Goal: Information Seeking & Learning: Check status

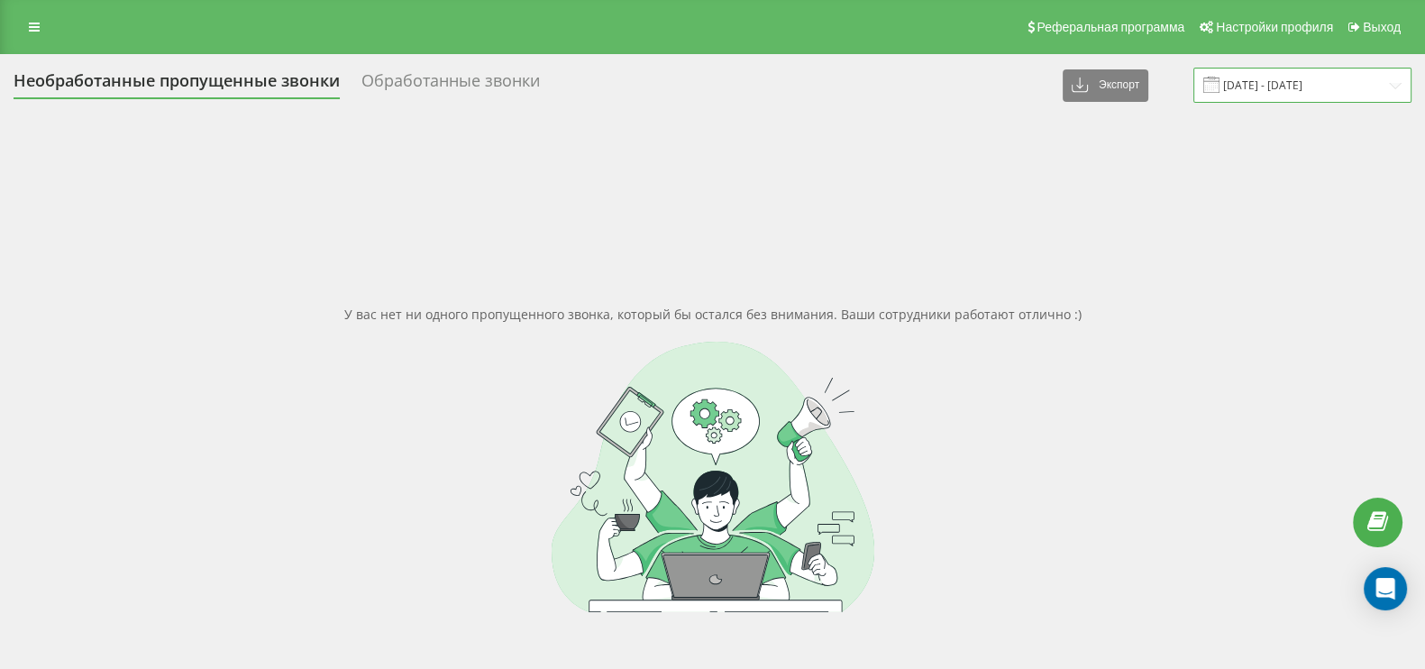
click at [1275, 83] on input "[DATE] - [DATE]" at bounding box center [1302, 85] width 218 height 35
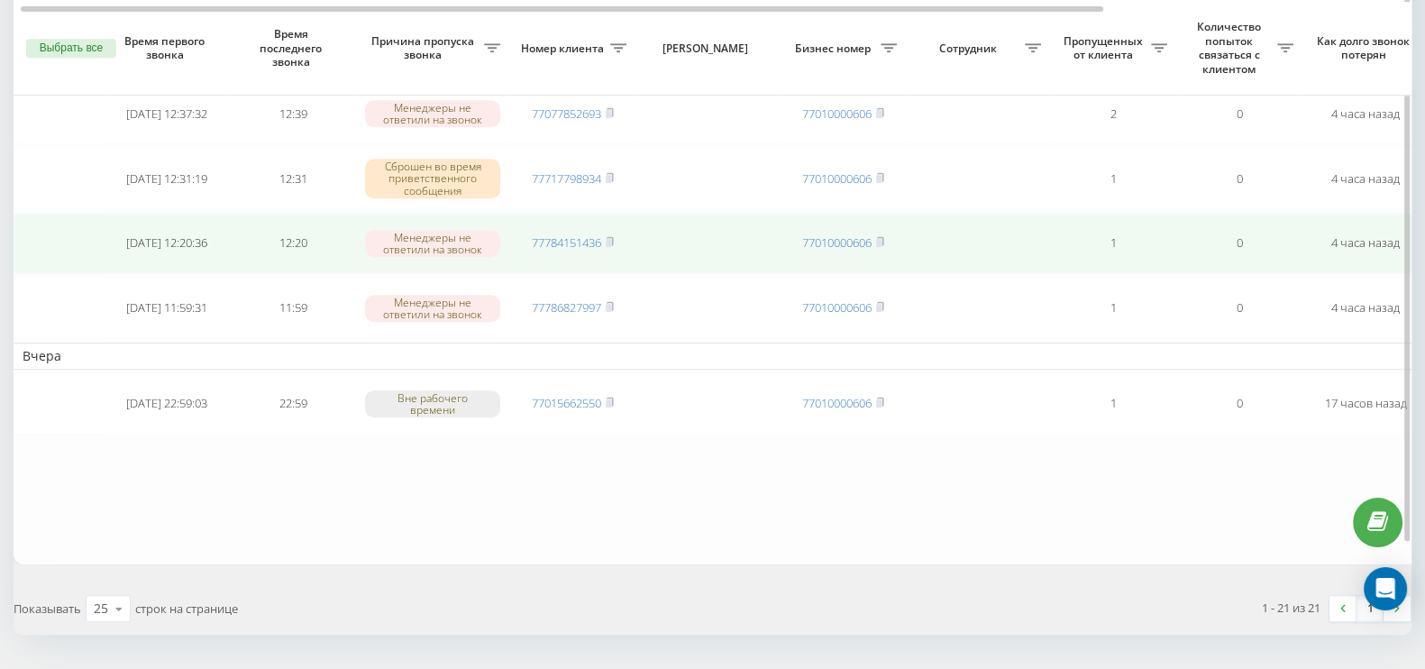
scroll to position [1233, 0]
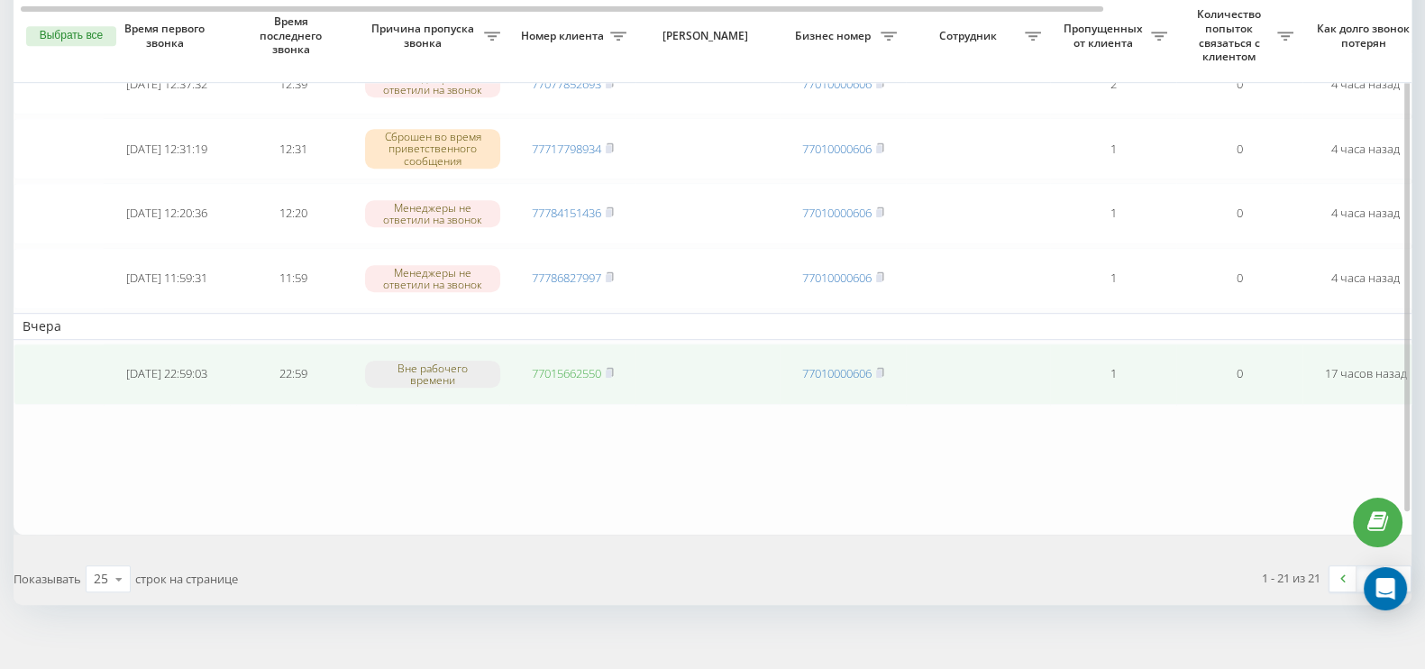
click at [571, 365] on link "77015662550" at bounding box center [566, 373] width 69 height 16
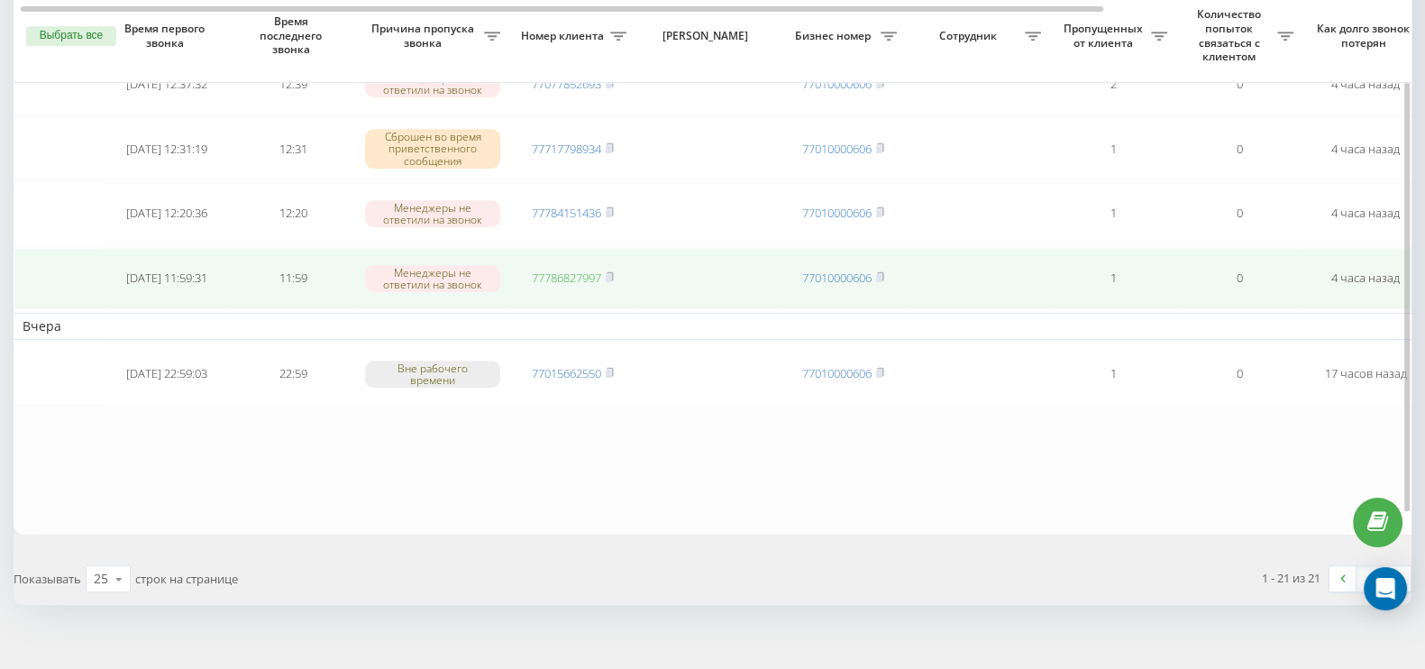
click at [559, 270] on link "77786827997" at bounding box center [566, 278] width 69 height 16
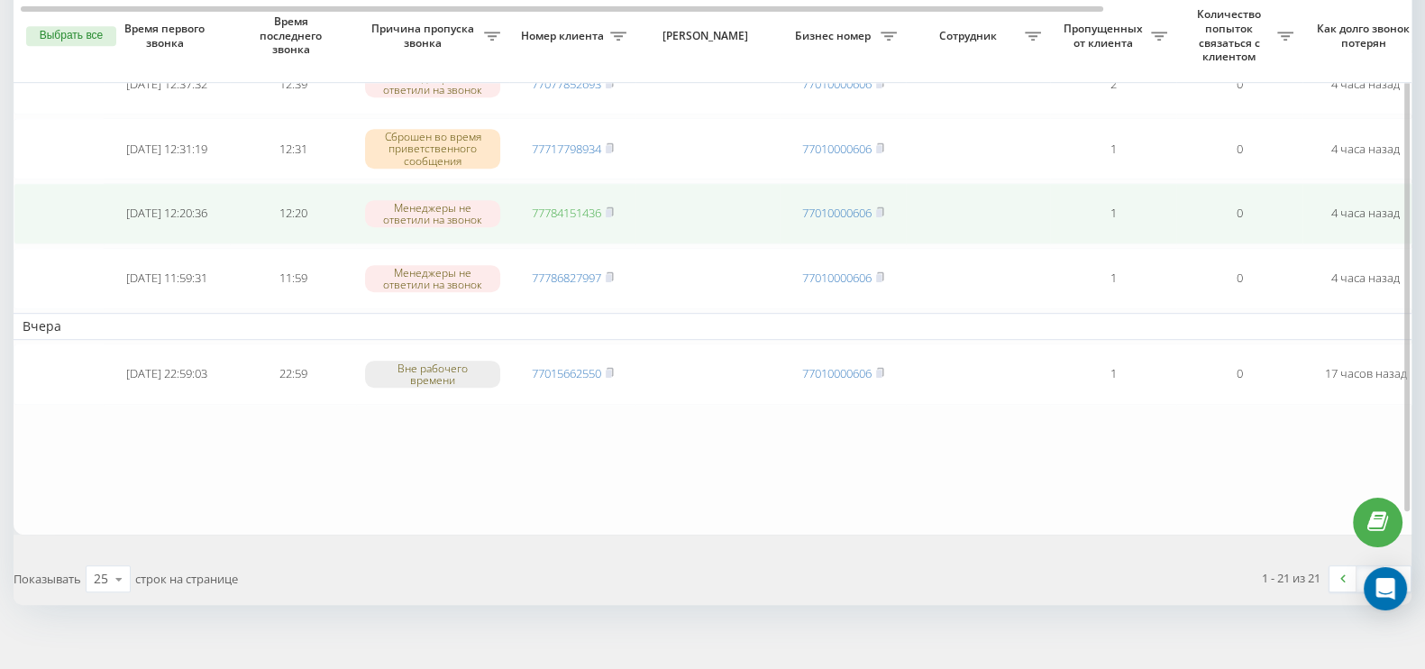
click at [573, 205] on link "77784151436" at bounding box center [566, 213] width 69 height 16
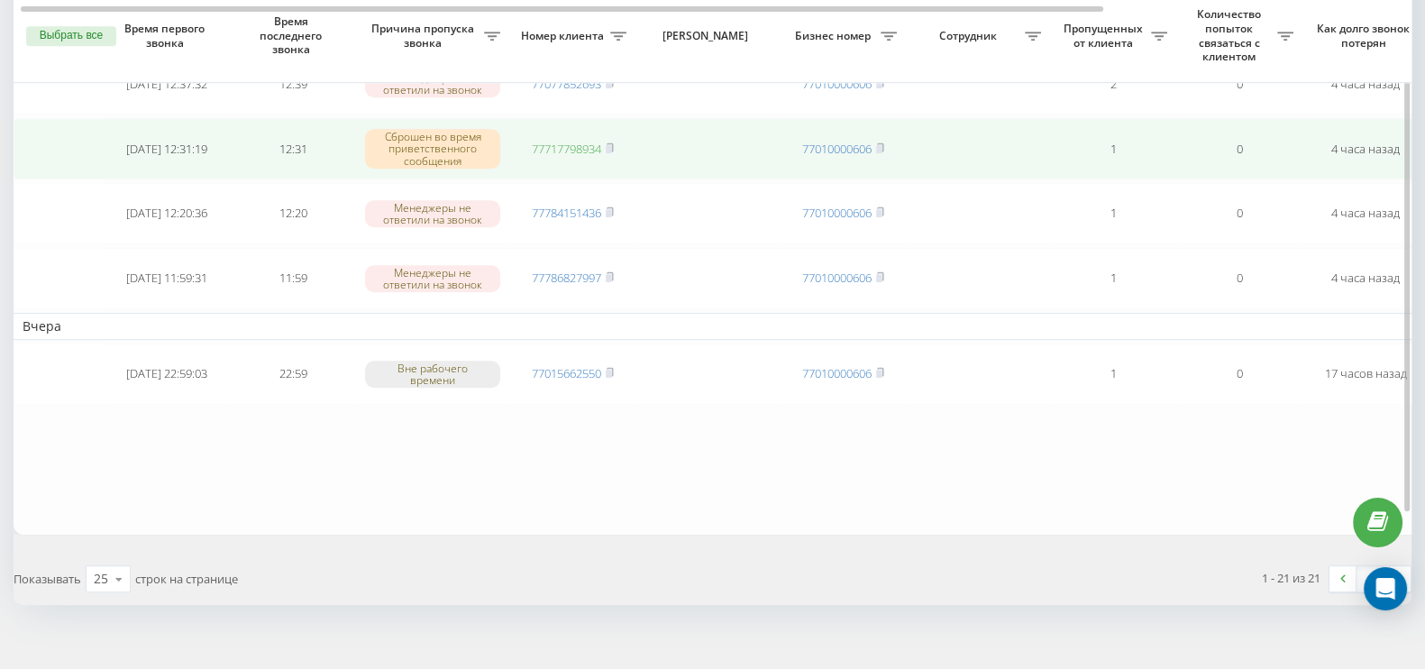
click at [581, 141] on link "77717798934" at bounding box center [566, 149] width 69 height 16
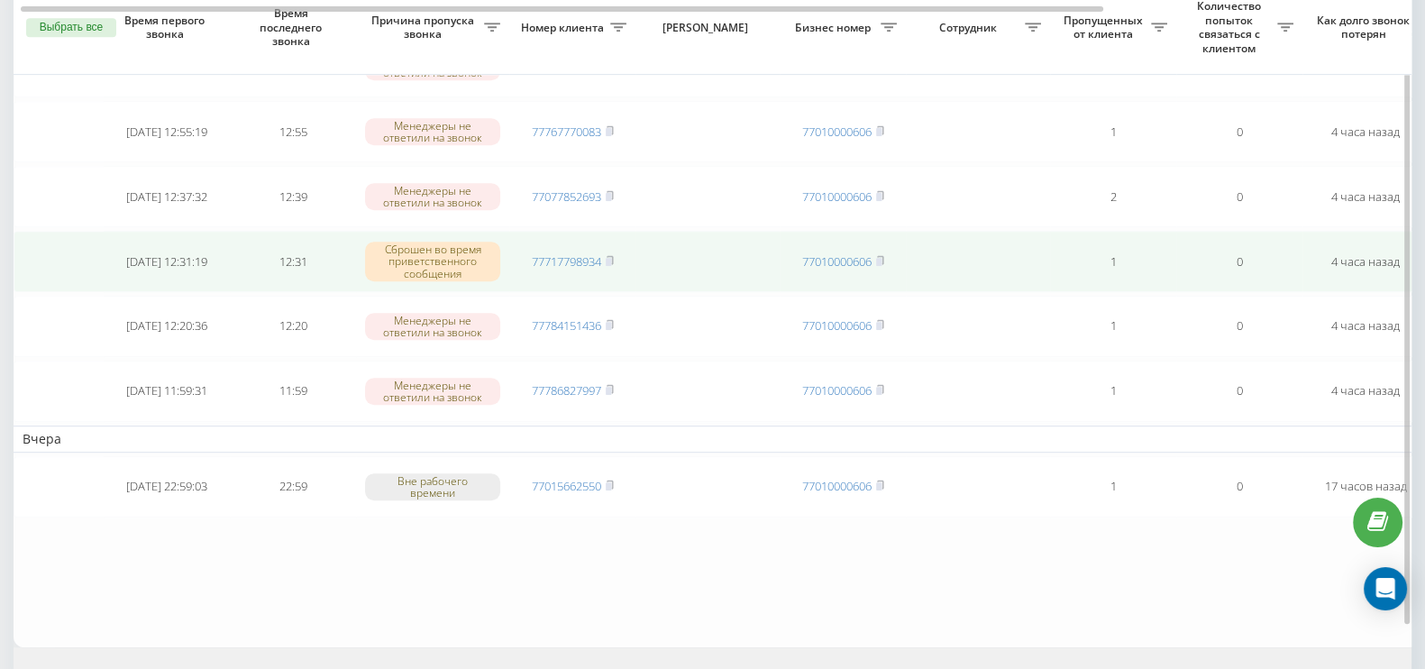
scroll to position [1008, 0]
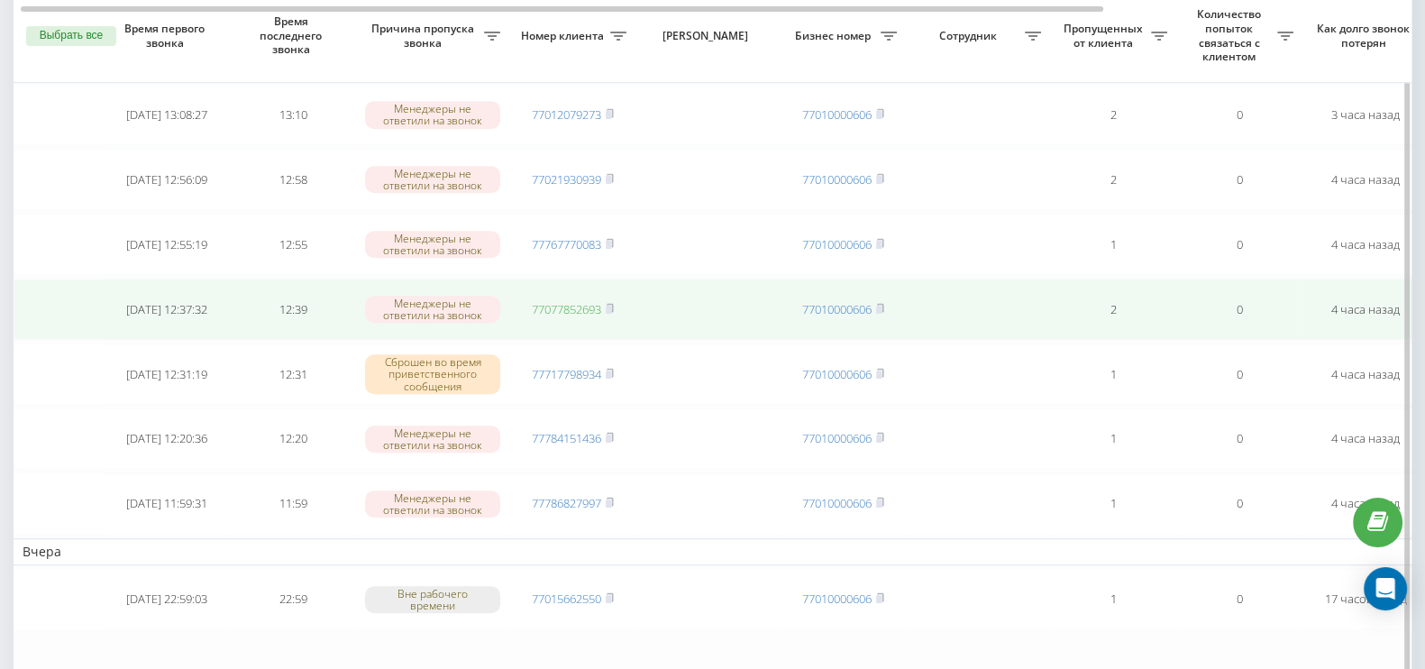
click at [596, 301] on link "77077852693" at bounding box center [566, 309] width 69 height 16
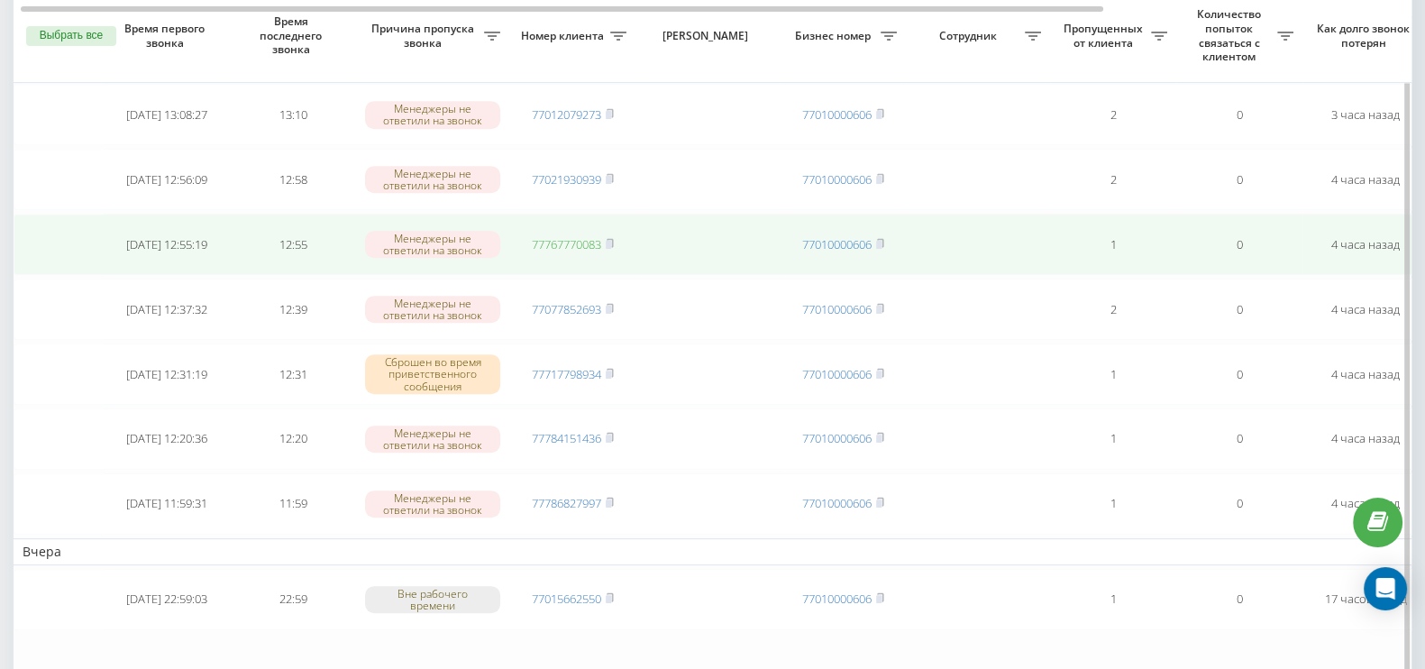
click at [572, 236] on link "77767770083" at bounding box center [566, 244] width 69 height 16
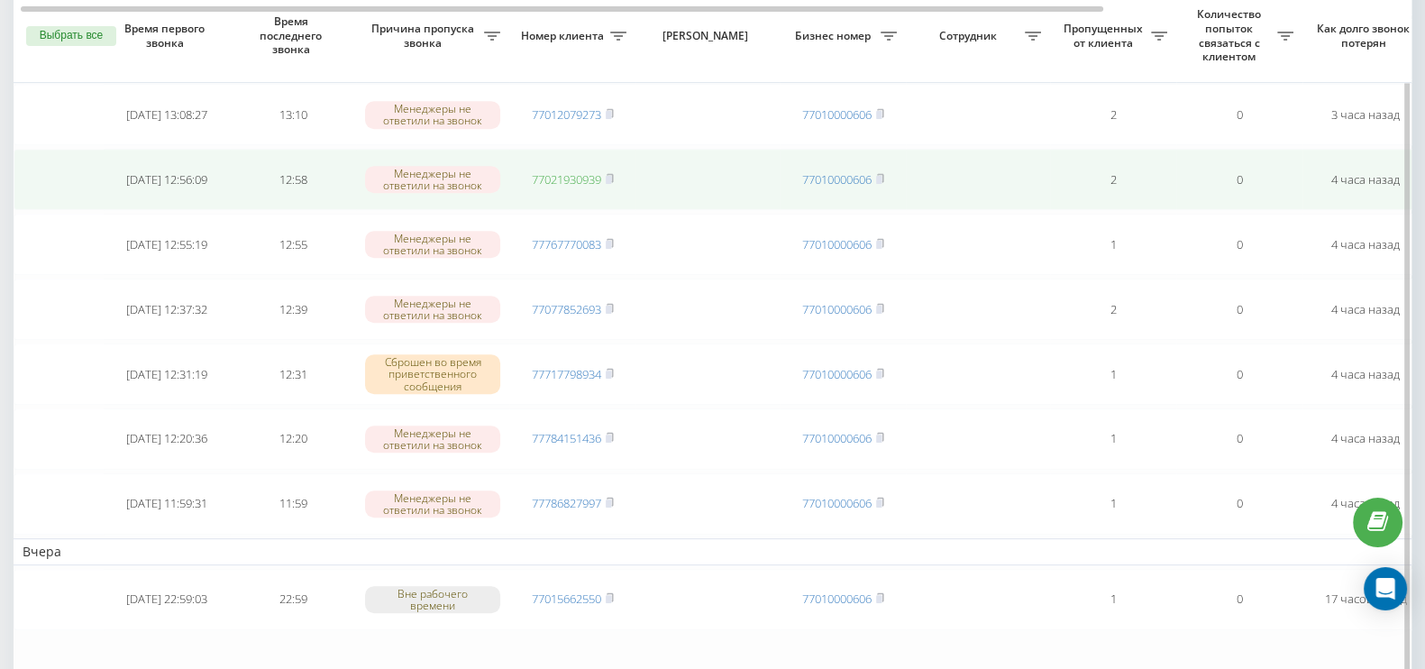
click at [580, 171] on link "77021930939" at bounding box center [566, 179] width 69 height 16
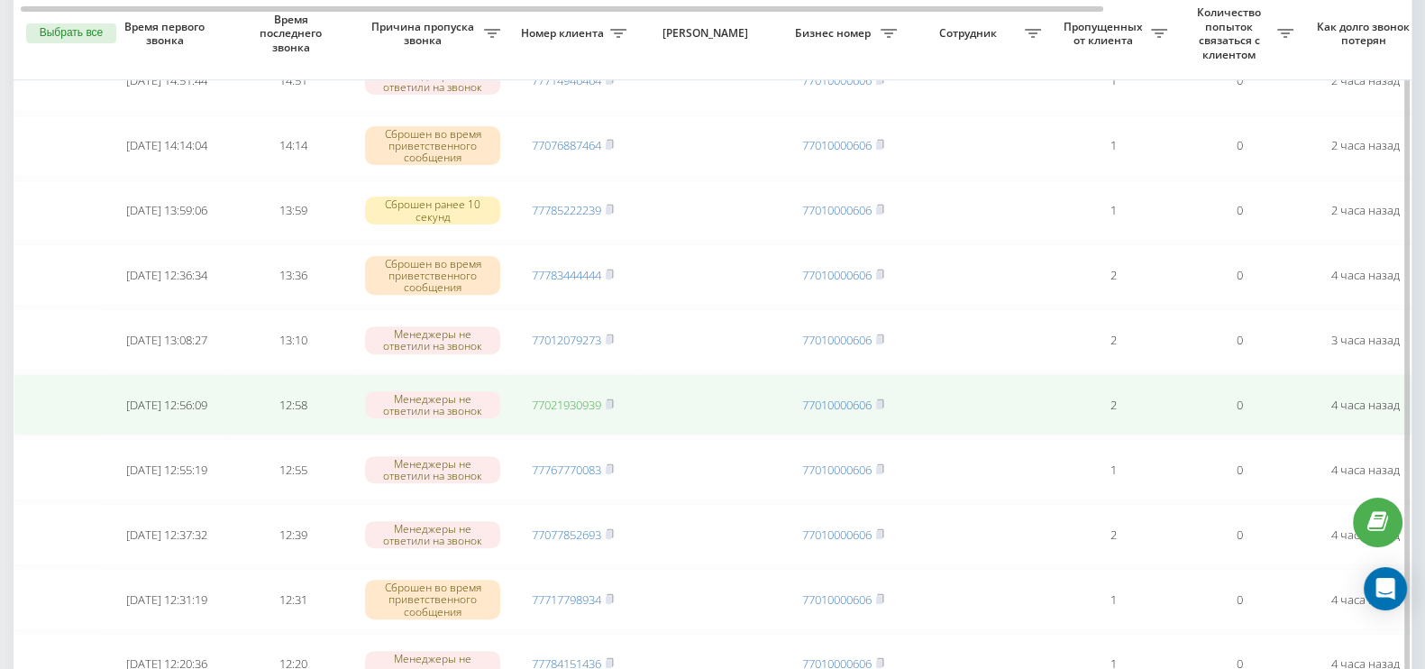
scroll to position [670, 0]
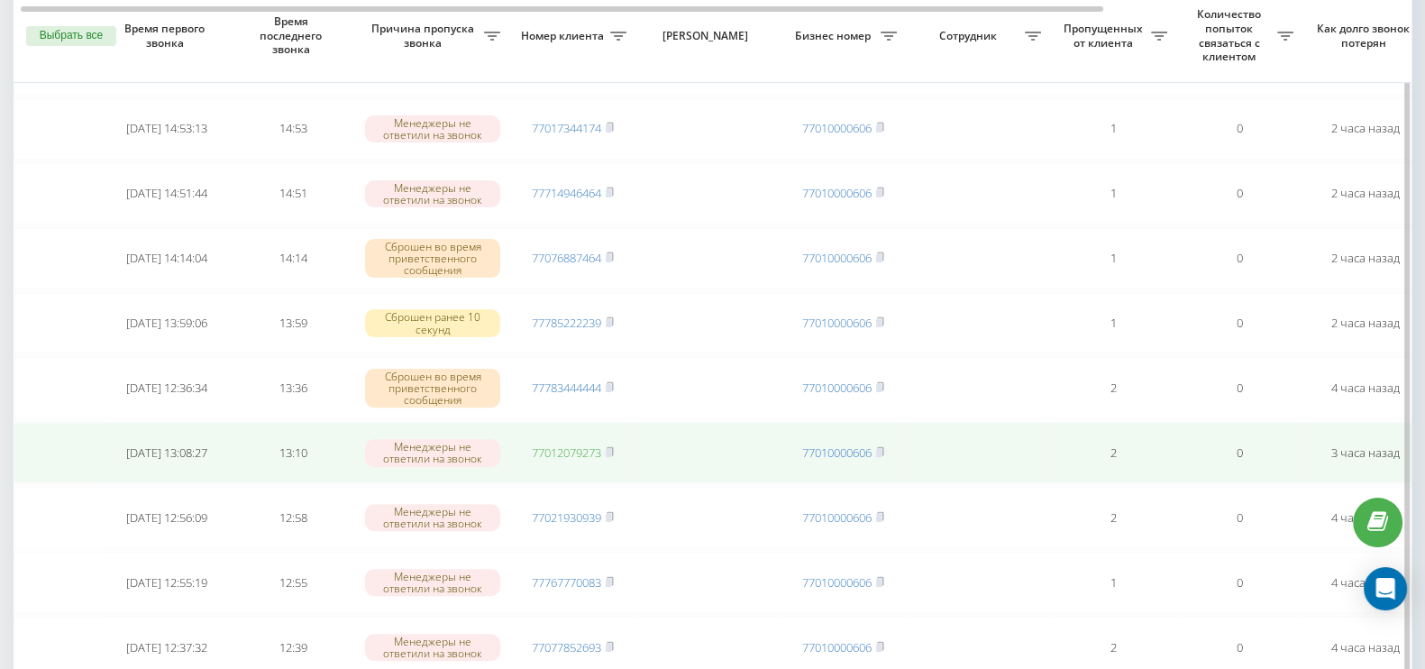
click at [569, 444] on link "77012079273" at bounding box center [566, 452] width 69 height 16
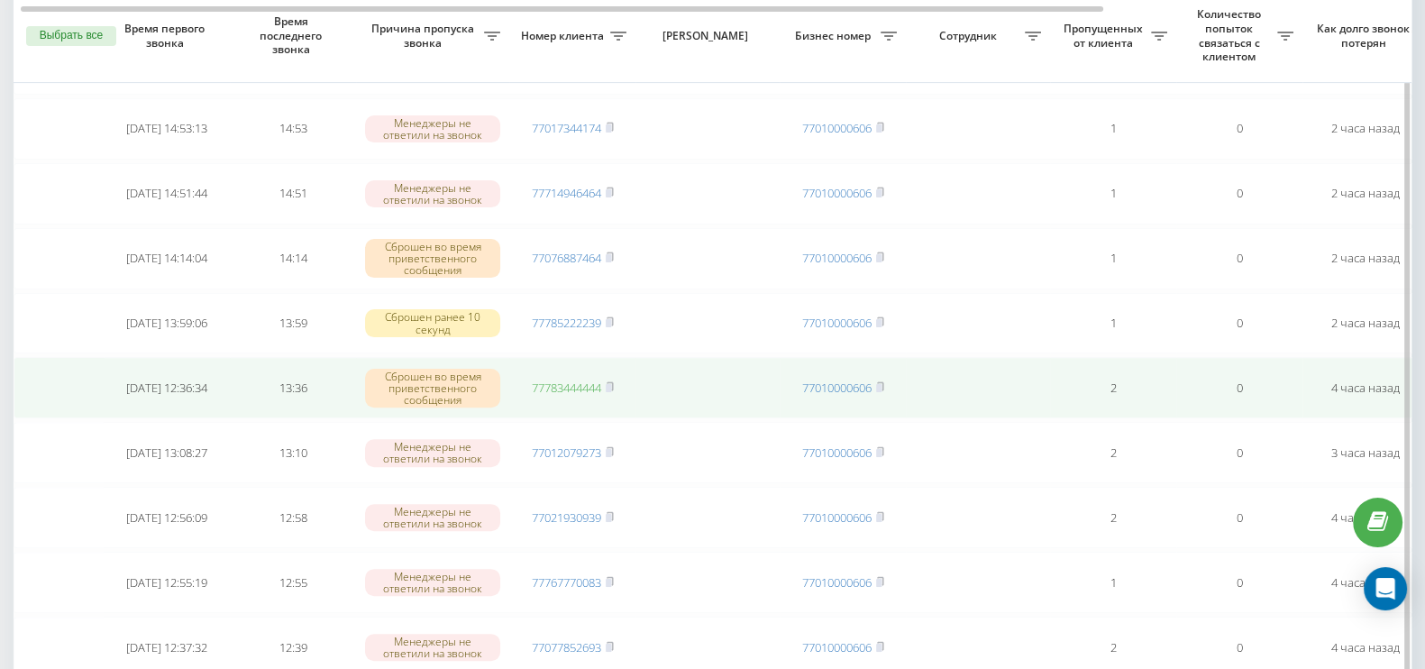
click at [578, 379] on link "77783444444" at bounding box center [566, 387] width 69 height 16
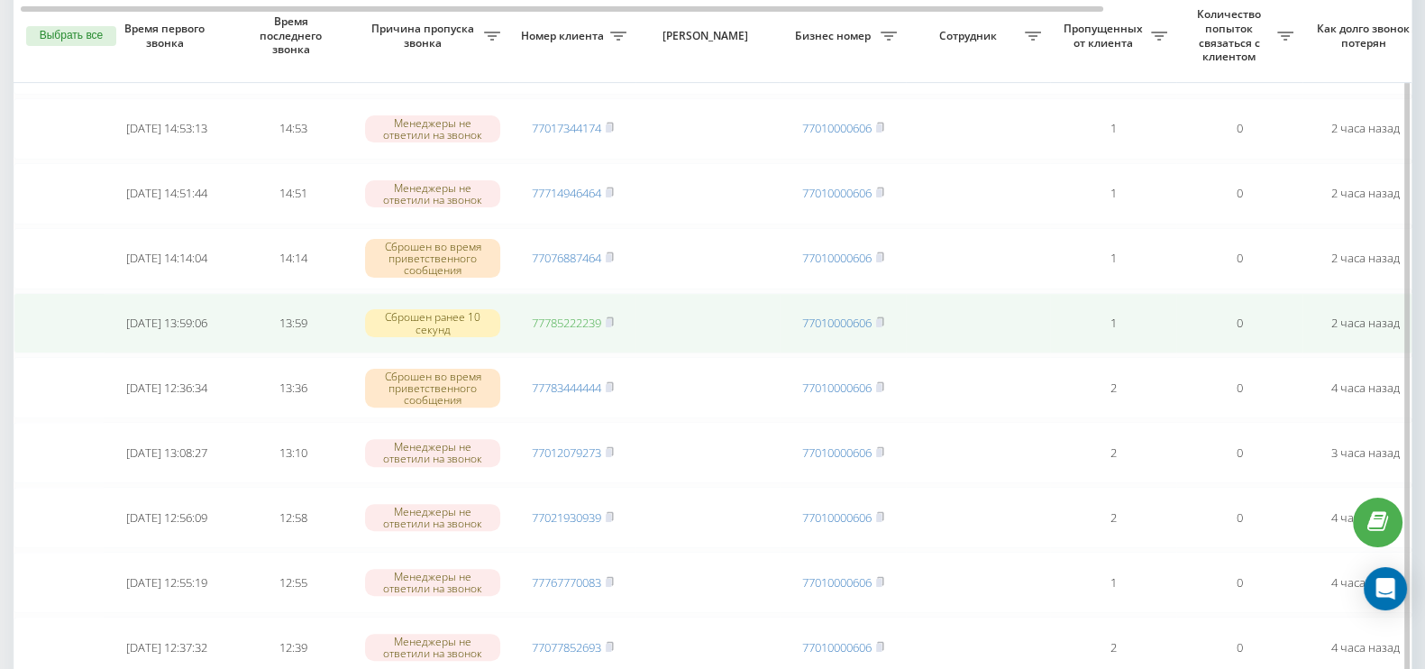
click at [568, 315] on link "77785222239" at bounding box center [566, 323] width 69 height 16
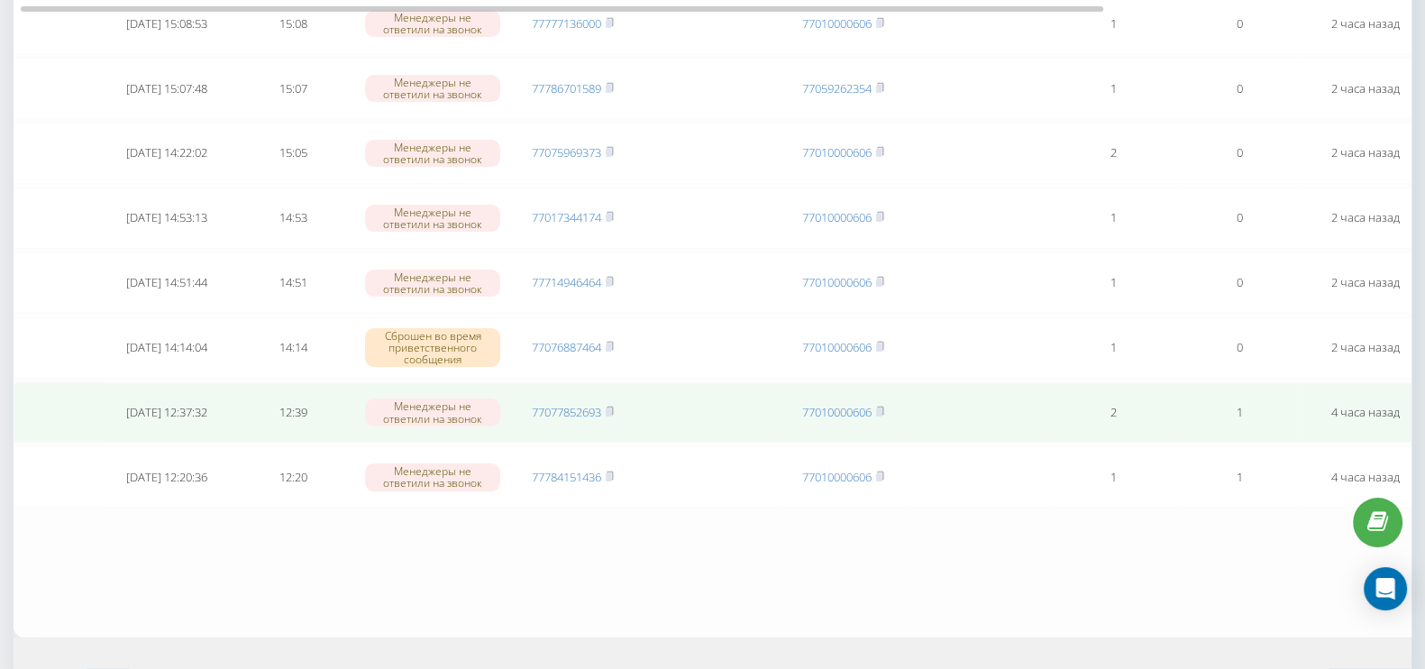
scroll to position [691, 0]
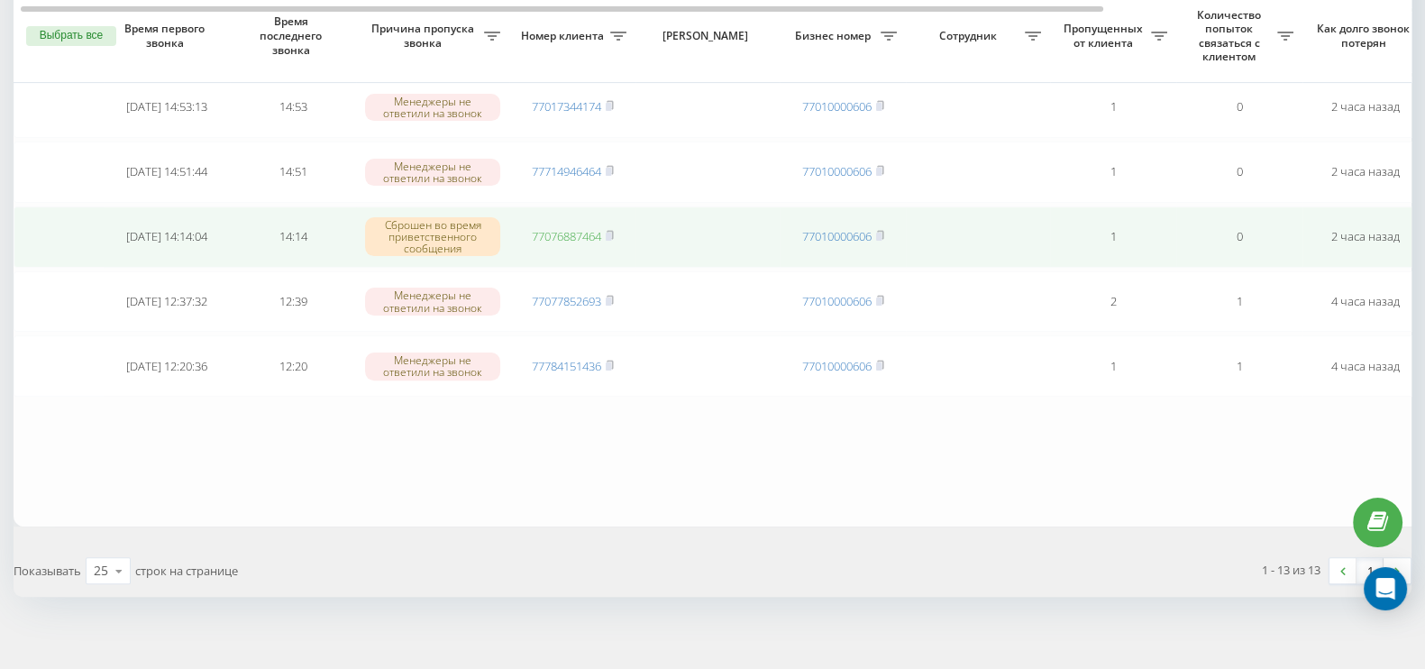
click at [553, 228] on link "77076887464" at bounding box center [566, 236] width 69 height 16
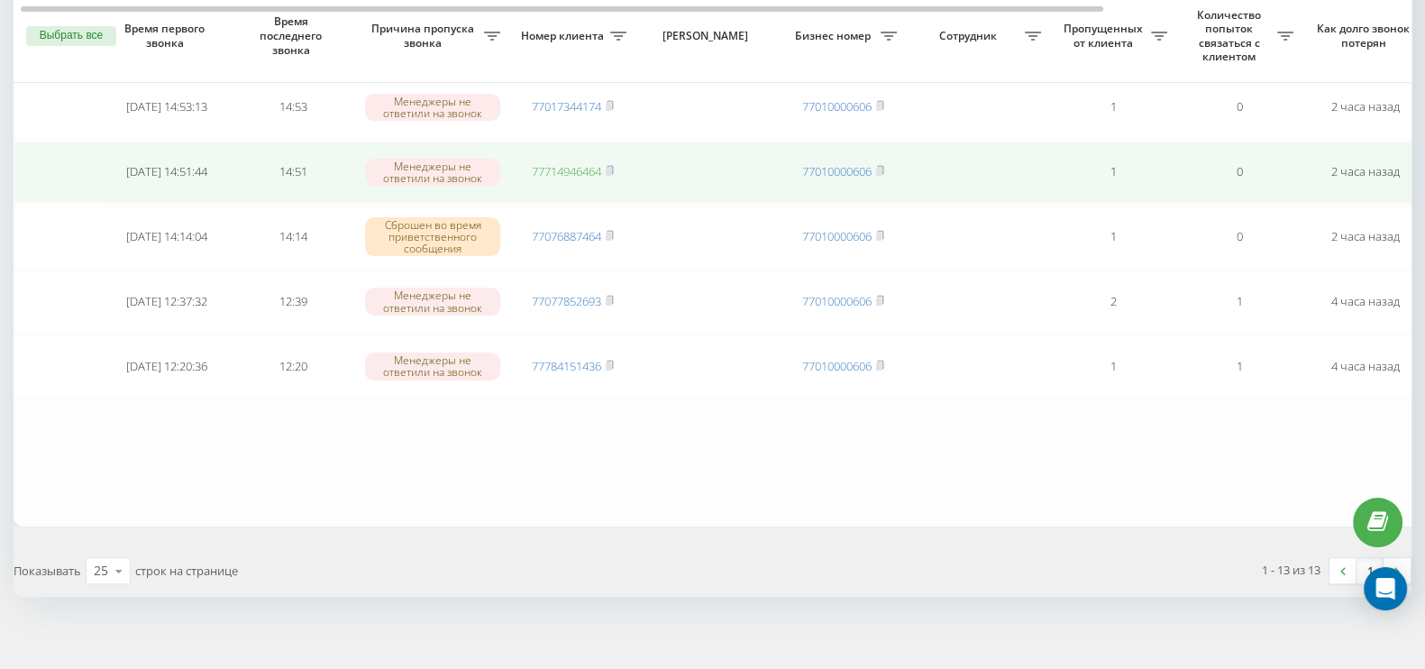
click at [574, 165] on link "77714946464" at bounding box center [566, 171] width 69 height 16
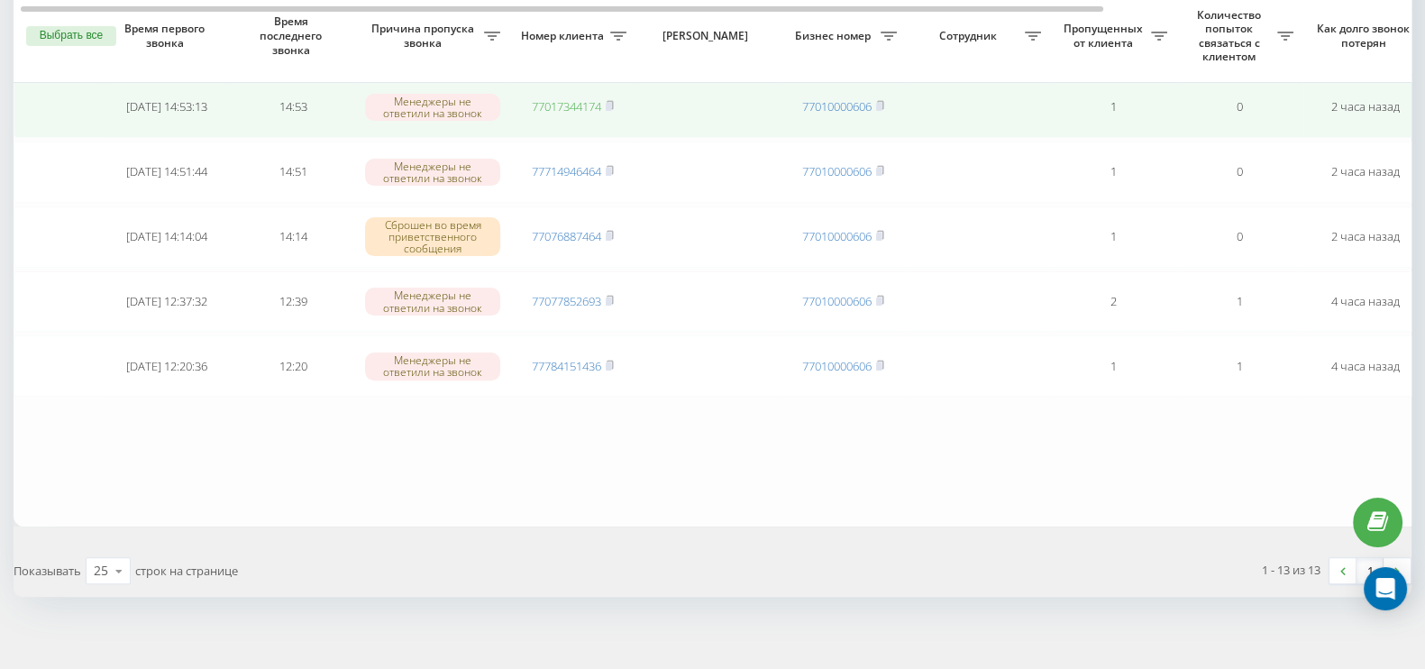
click at [584, 98] on link "77017344174" at bounding box center [566, 106] width 69 height 16
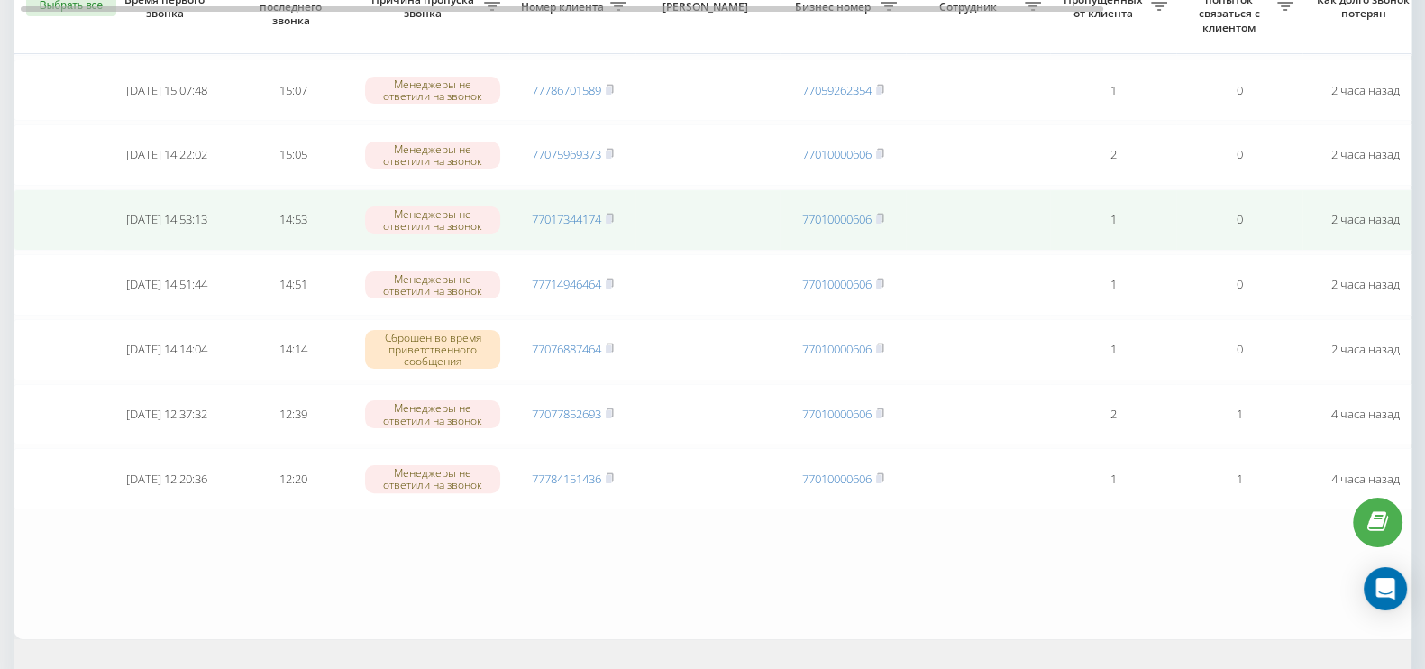
scroll to position [466, 0]
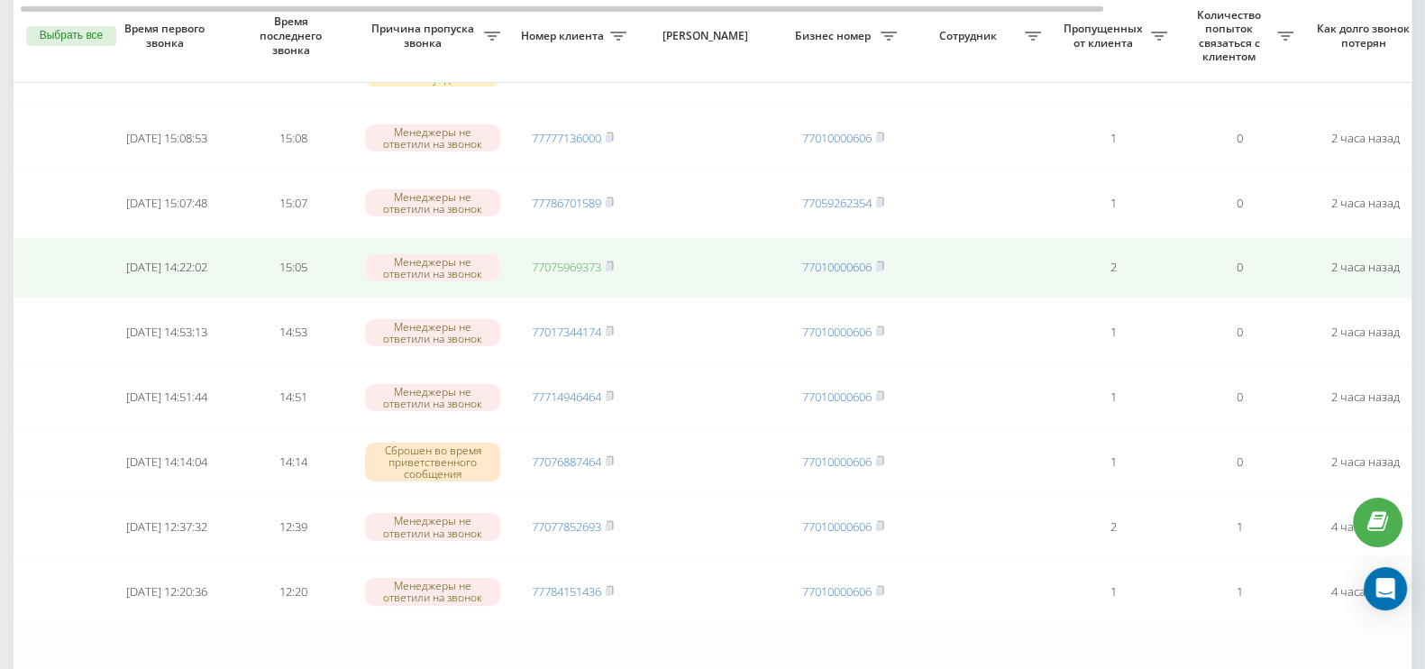
click at [556, 259] on link "77075969373" at bounding box center [566, 267] width 69 height 16
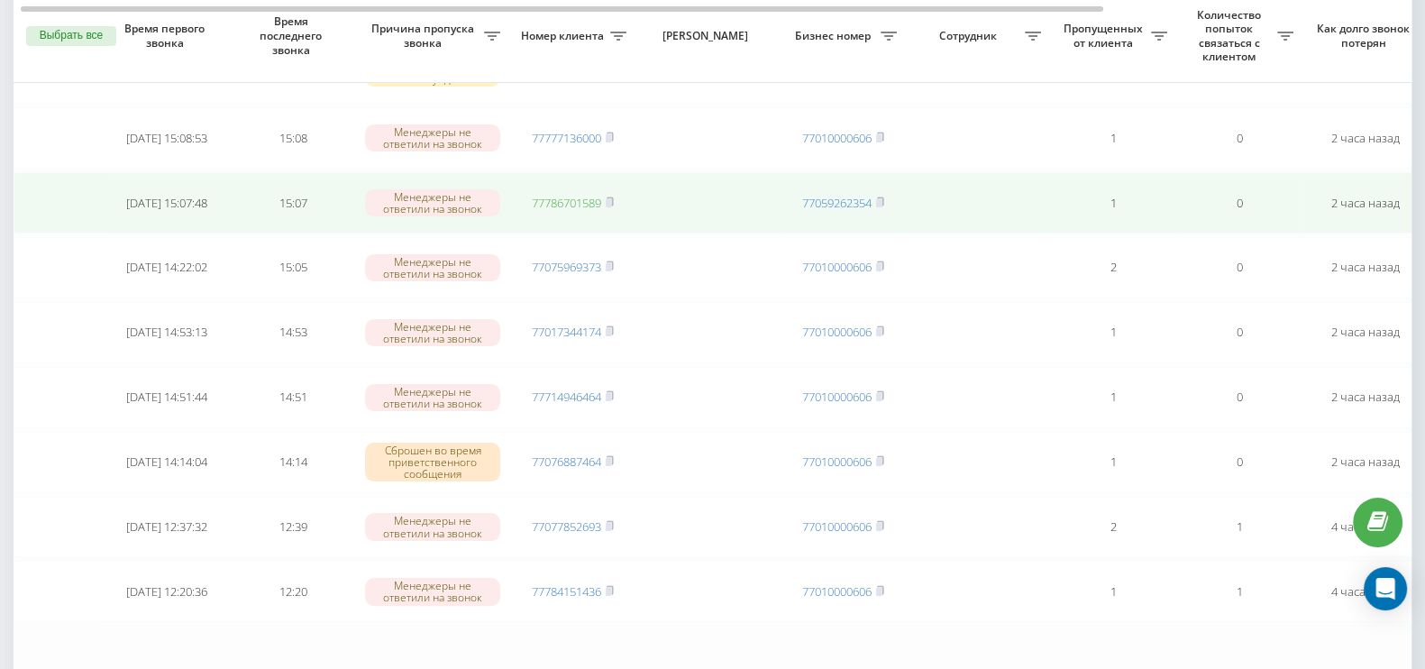
click at [562, 200] on link "77786701589" at bounding box center [566, 203] width 69 height 16
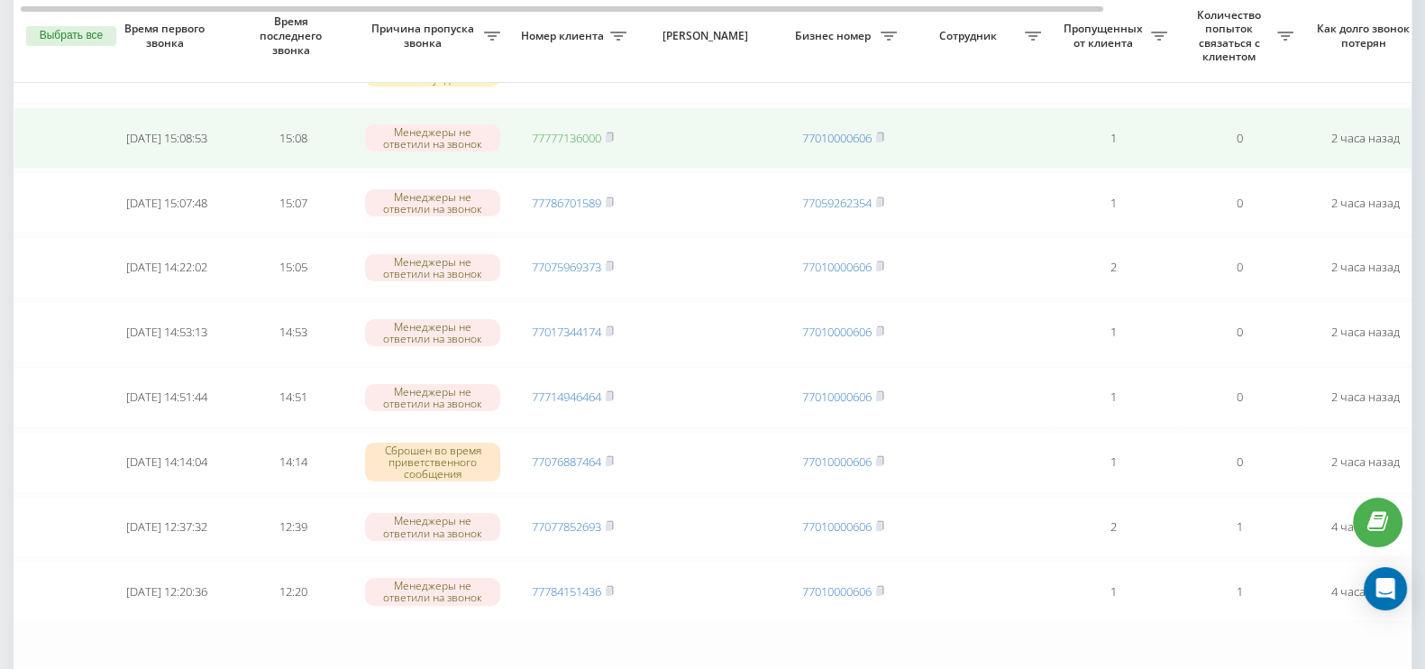
click at [575, 133] on link "77777136000" at bounding box center [566, 138] width 69 height 16
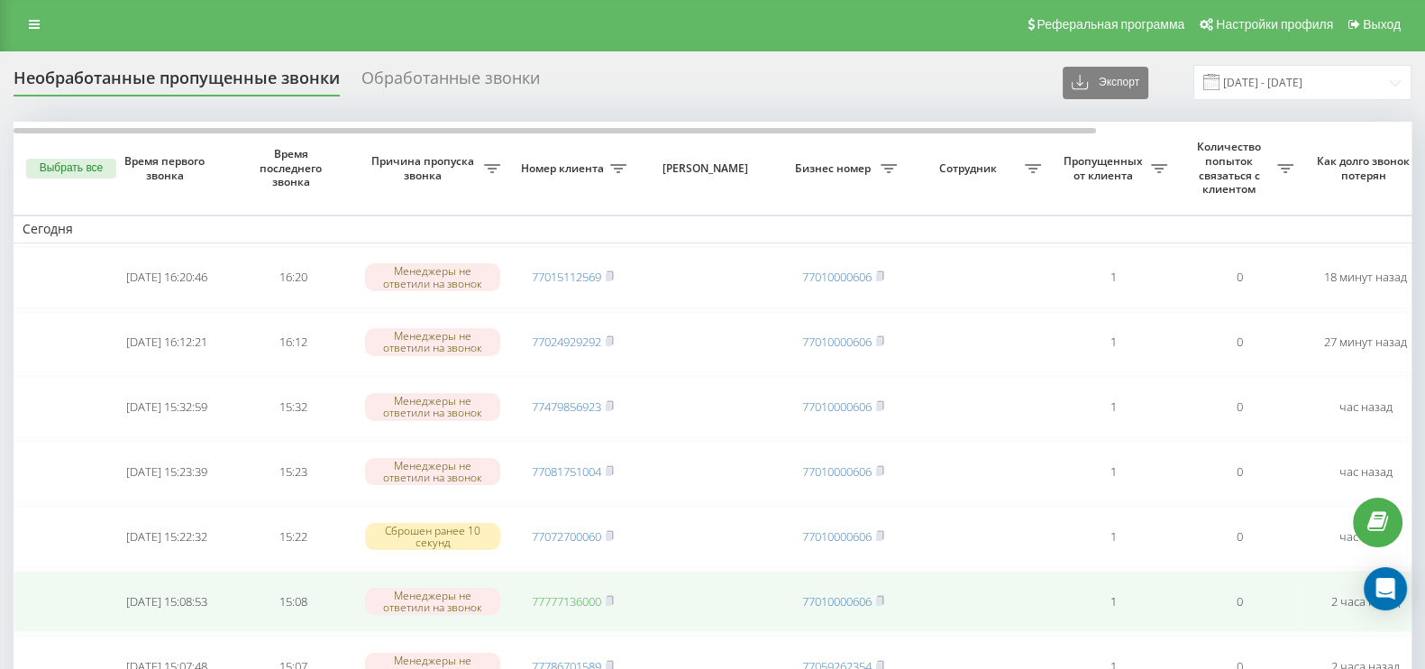
scroll to position [0, 0]
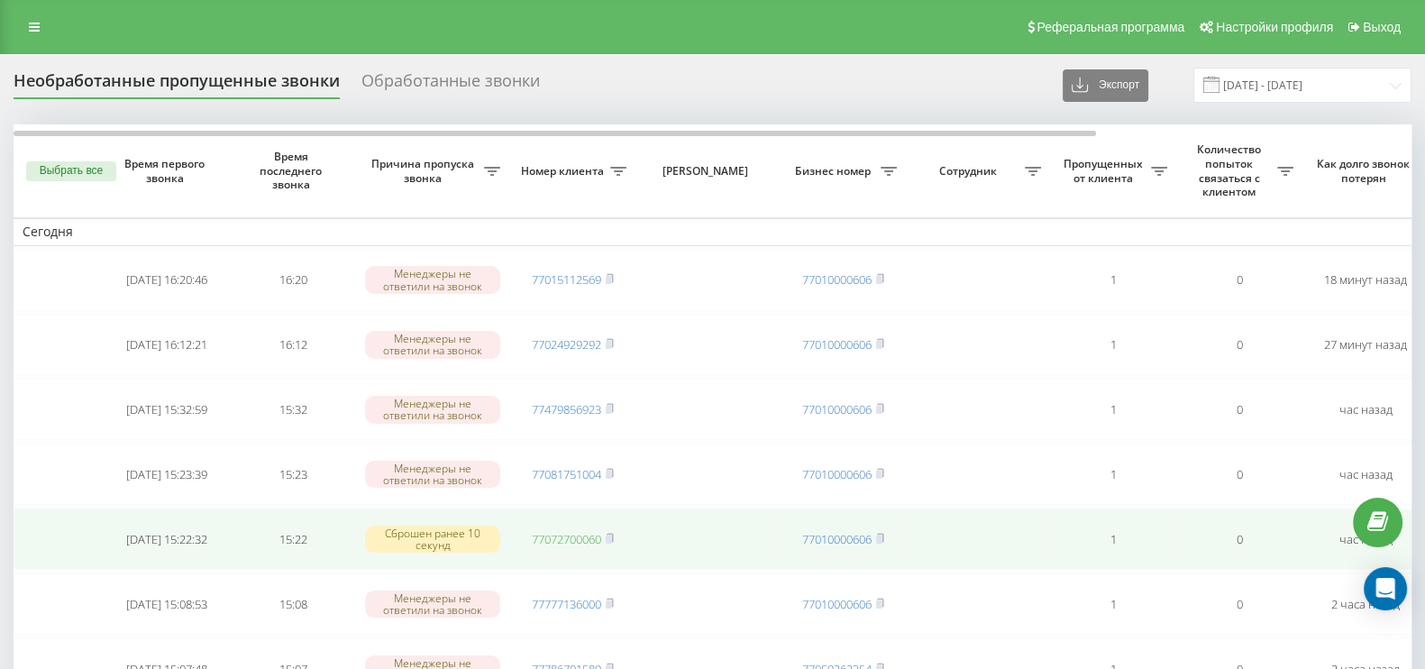
click at [581, 531] on link "77072700060" at bounding box center [566, 539] width 69 height 16
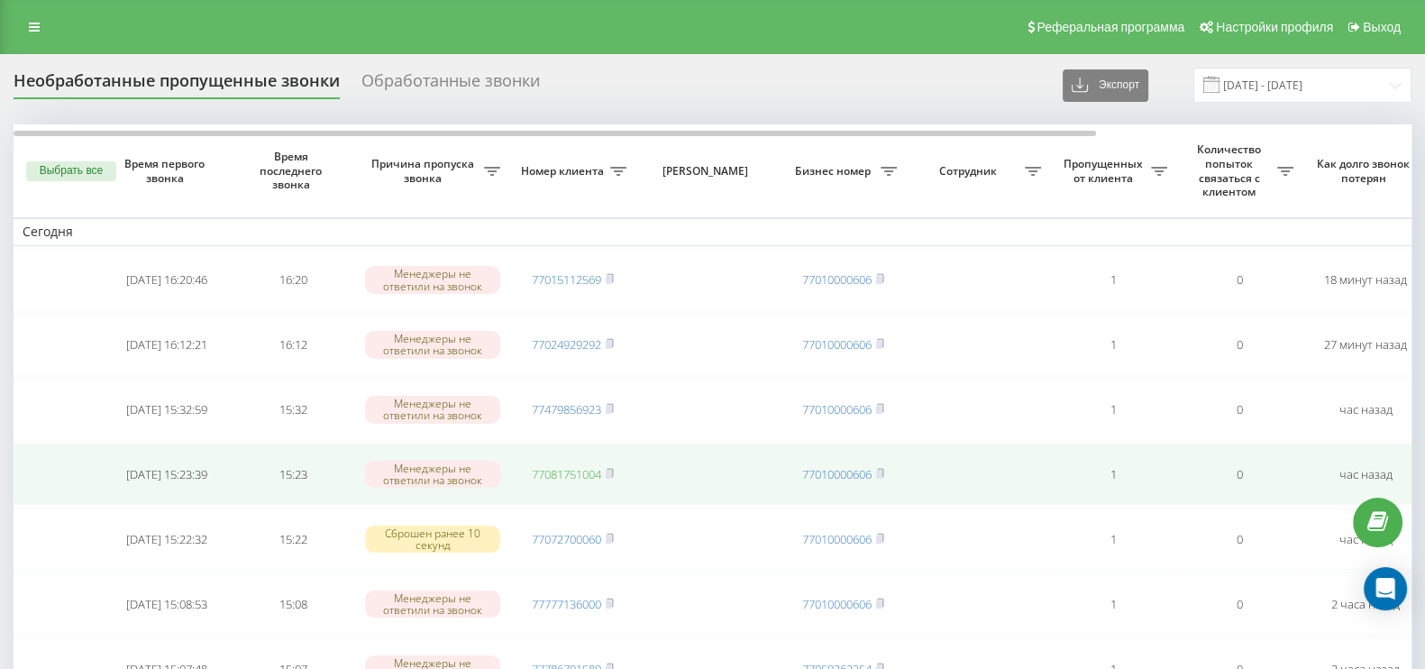
click at [568, 474] on link "77081751004" at bounding box center [566, 474] width 69 height 16
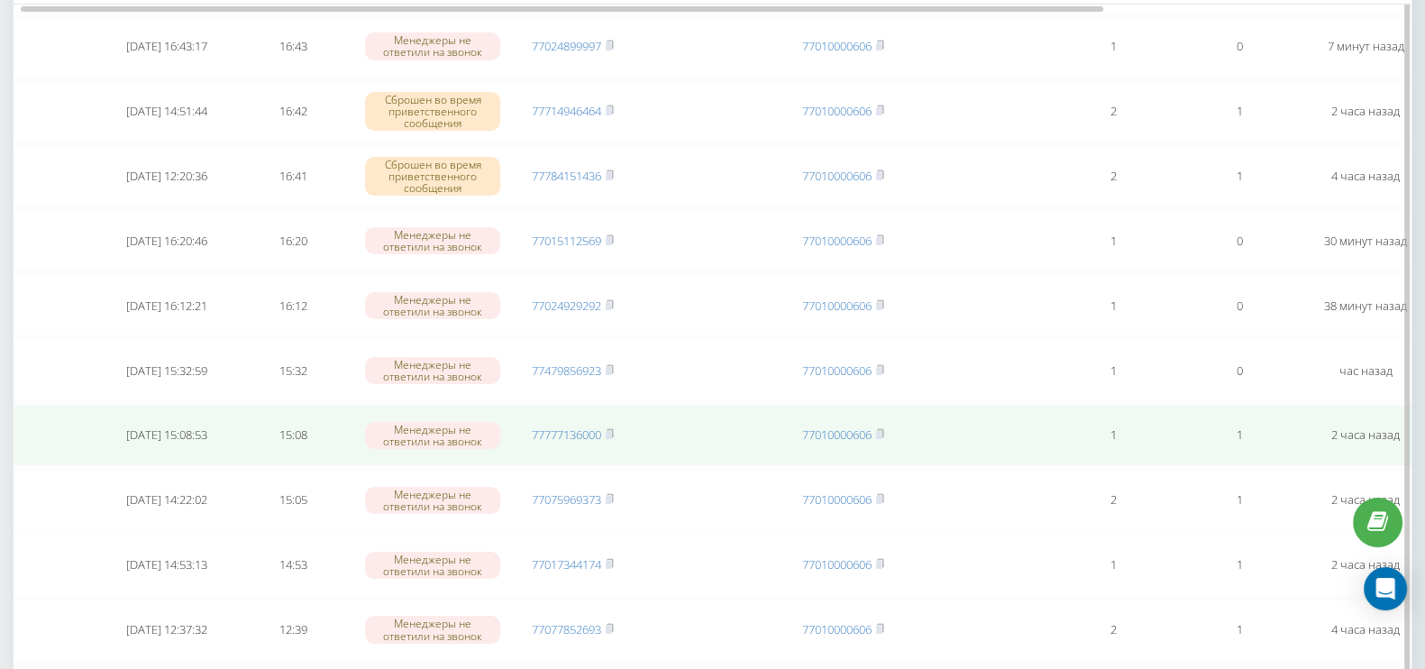
scroll to position [338, 0]
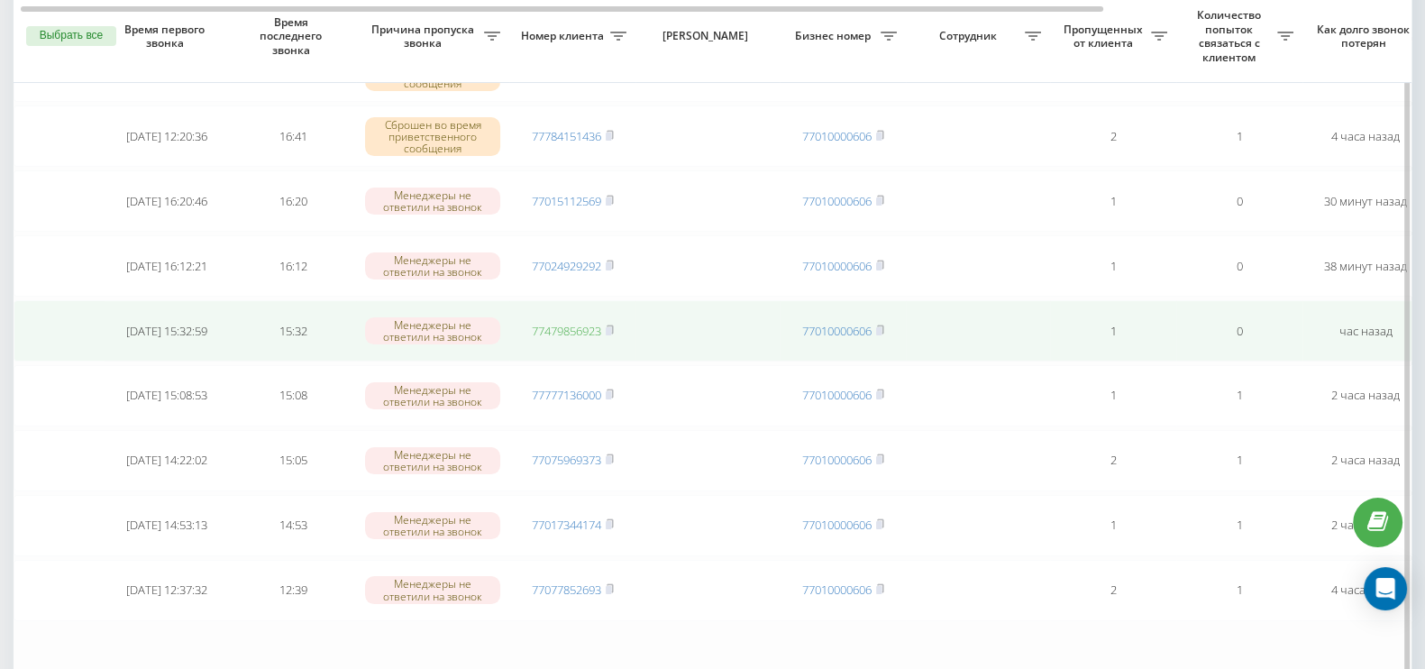
click at [572, 323] on link "77479856923" at bounding box center [566, 331] width 69 height 16
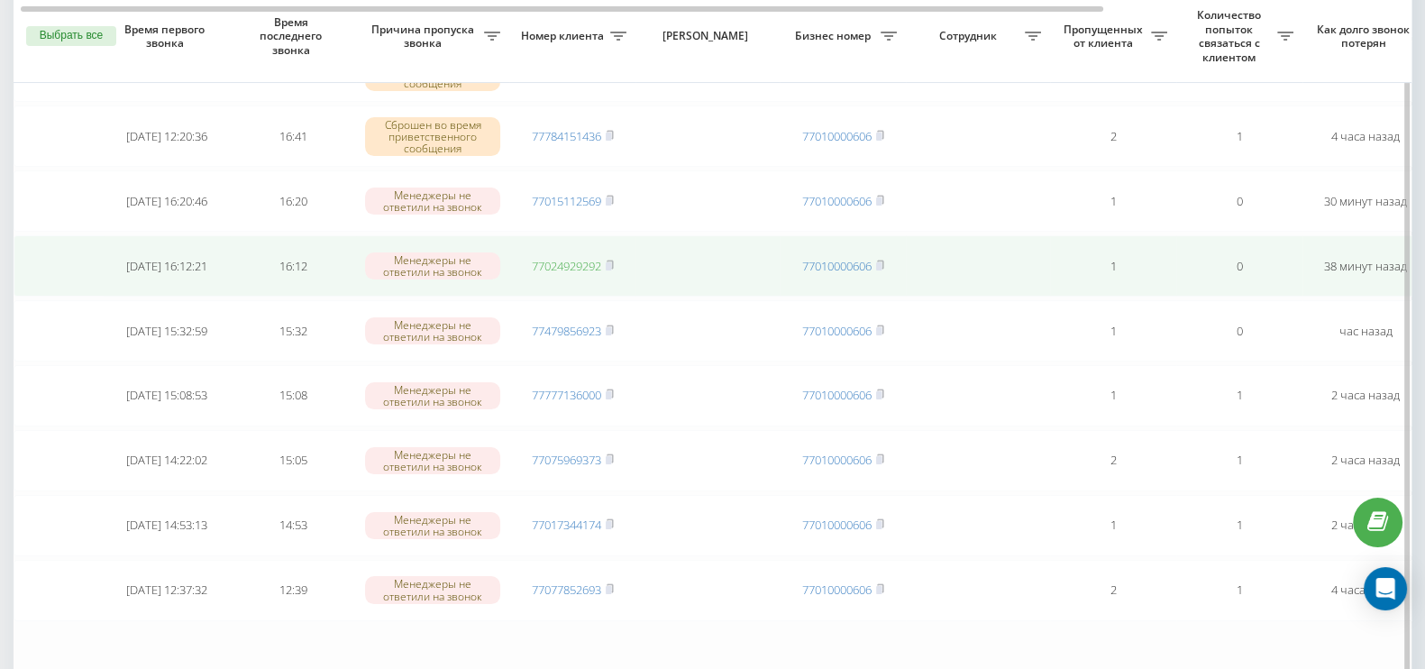
click at [571, 261] on link "77024929292" at bounding box center [566, 266] width 69 height 16
